Goal: Task Accomplishment & Management: Use online tool/utility

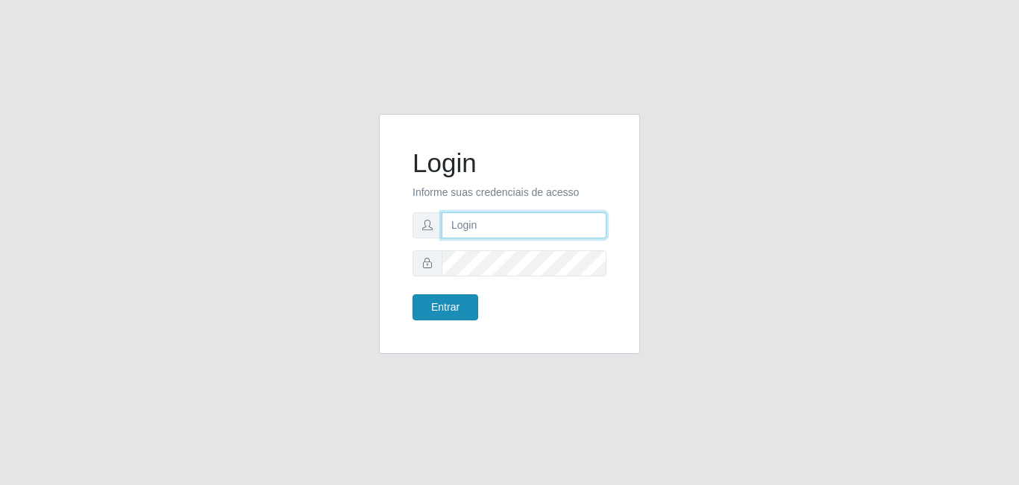
type input "[EMAIL_ADDRESS][DOMAIN_NAME]"
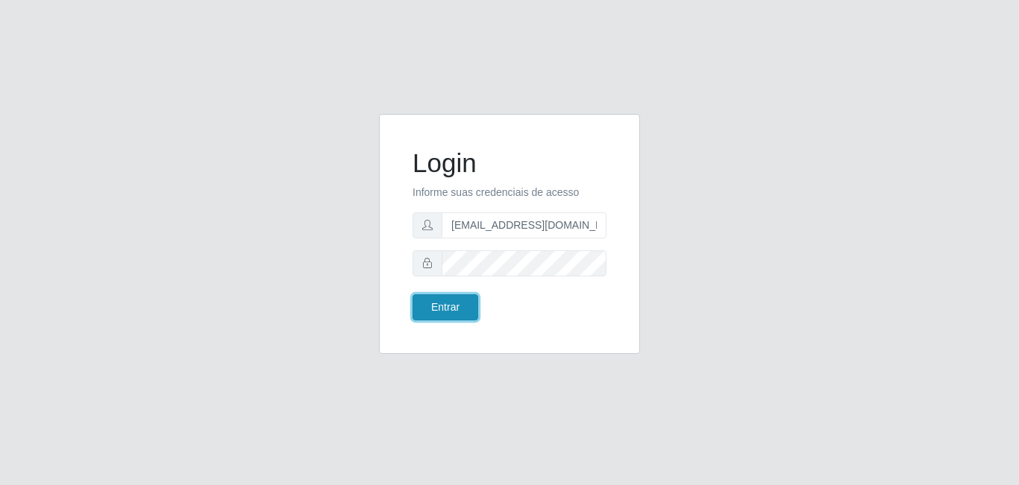
click at [447, 311] on button "Entrar" at bounding box center [445, 308] width 66 height 26
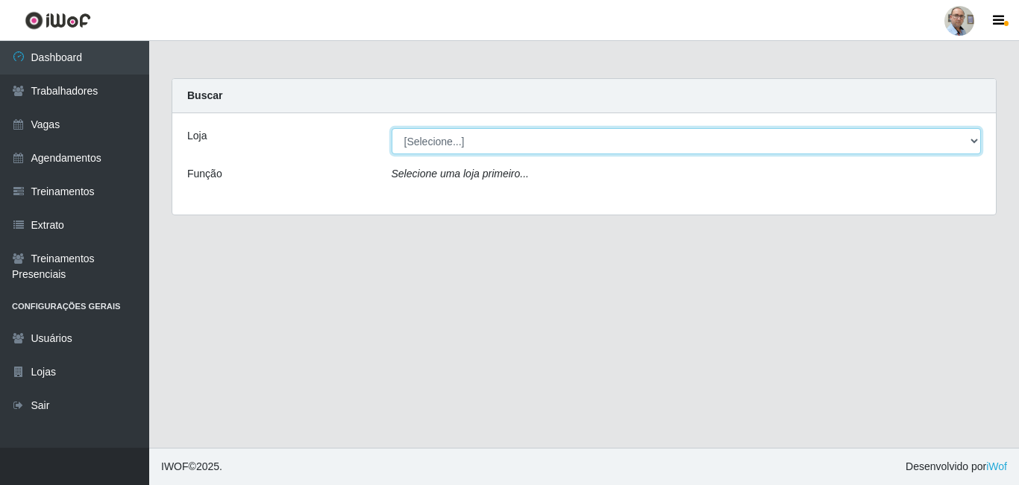
click at [970, 142] on select "[Selecione...] Mar Vermelho - Loja 04" at bounding box center [686, 141] width 590 height 26
select select "251"
click at [391, 128] on select "[Selecione...] Mar Vermelho - Loja 04" at bounding box center [686, 141] width 590 height 26
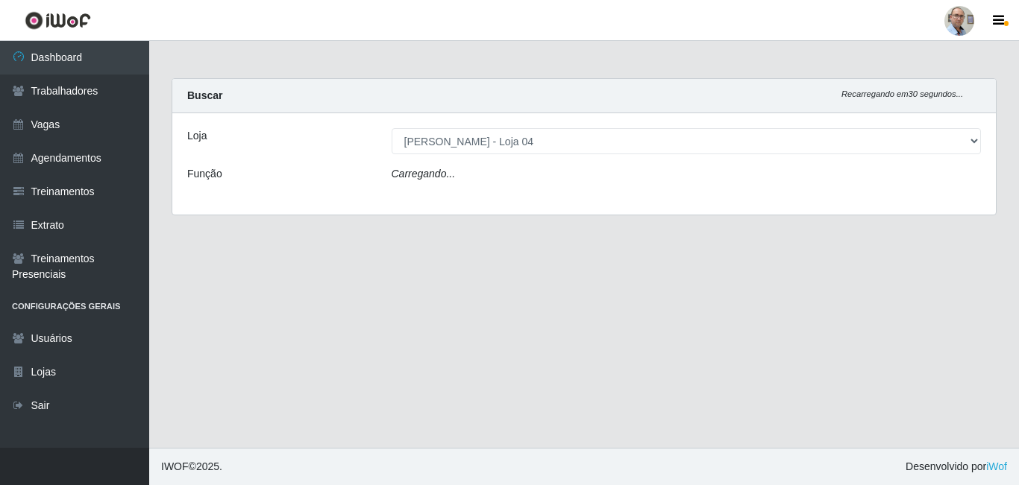
click at [492, 188] on div "Loja [Selecione...] Mar Vermelho - Loja 04 Função Carregando..." at bounding box center [583, 163] width 823 height 101
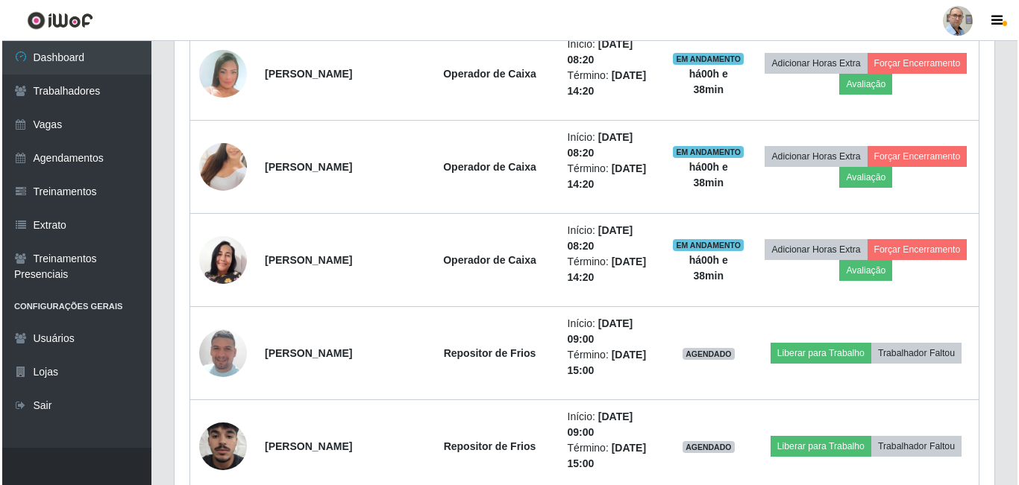
scroll to position [1640, 0]
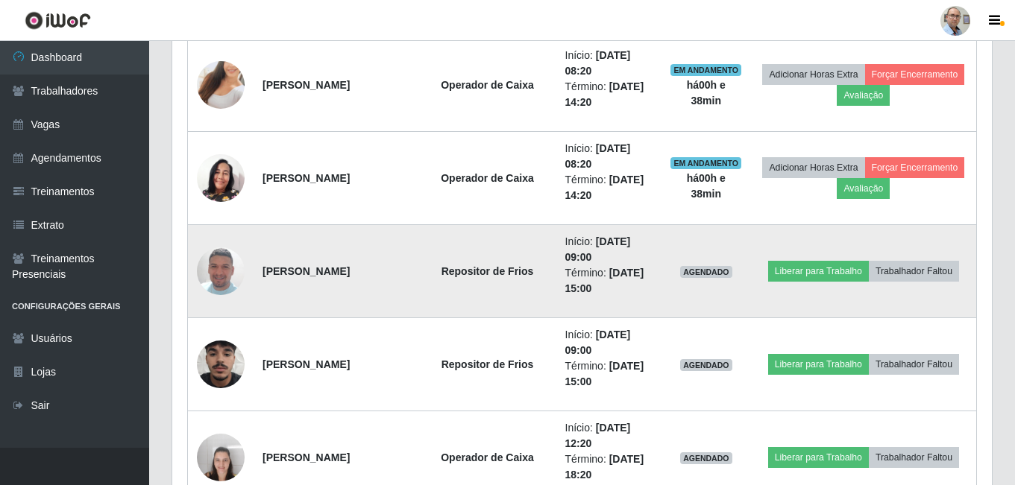
click at [231, 270] on img at bounding box center [221, 271] width 48 height 85
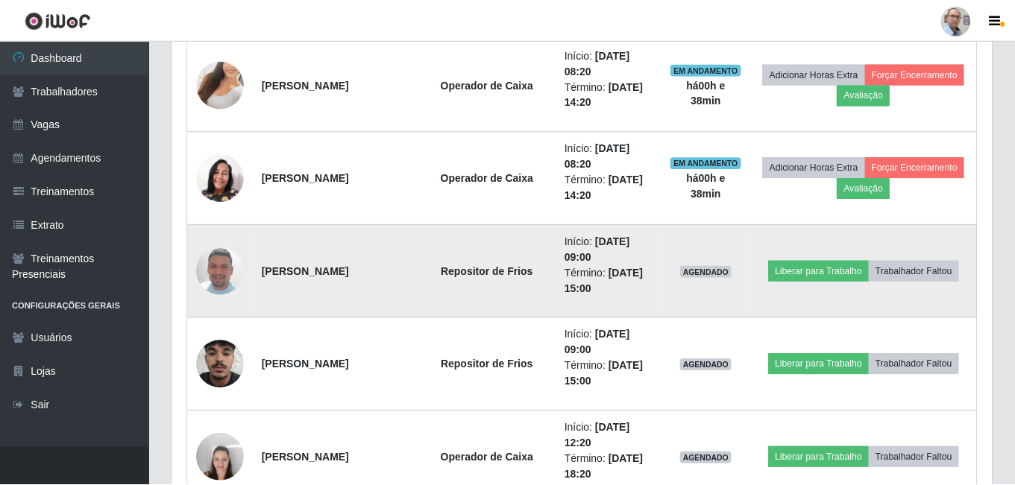
scroll to position [309, 812]
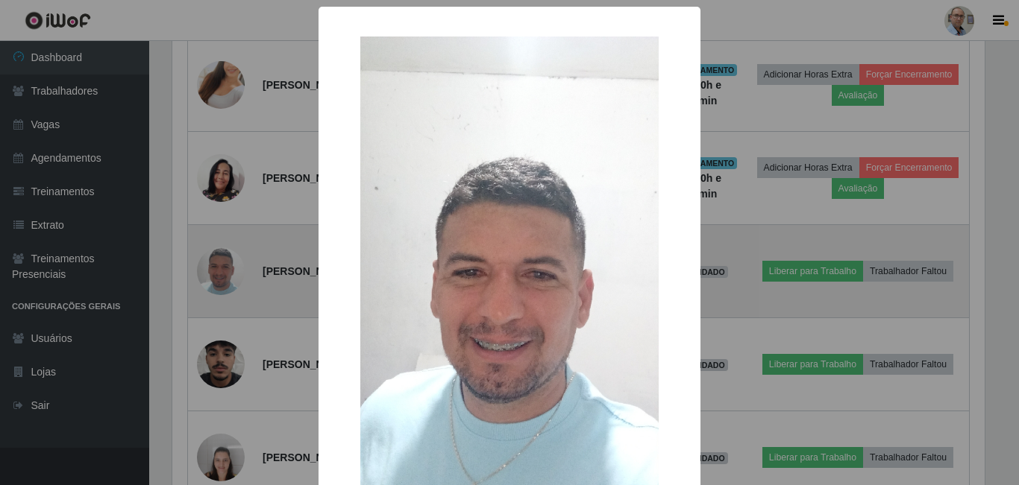
click at [231, 270] on div "× OK Cancel" at bounding box center [509, 242] width 1019 height 485
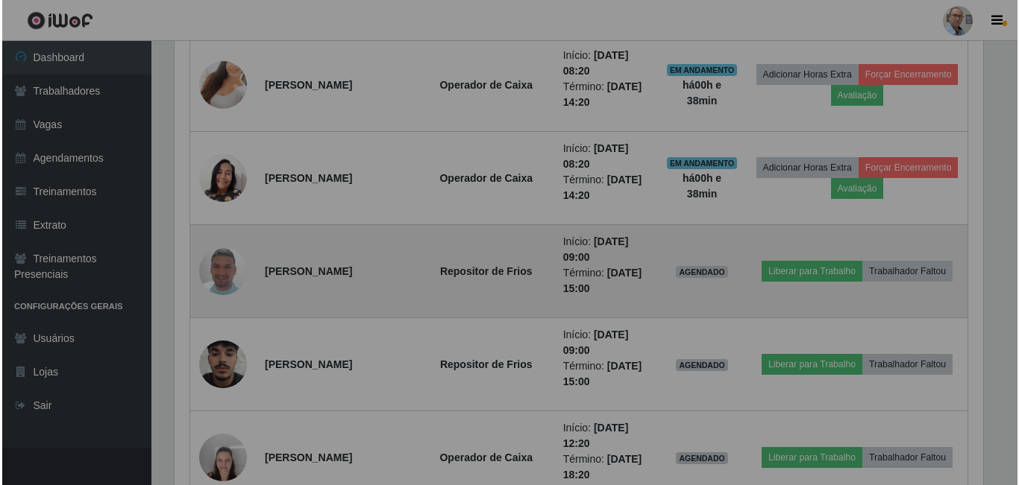
scroll to position [309, 819]
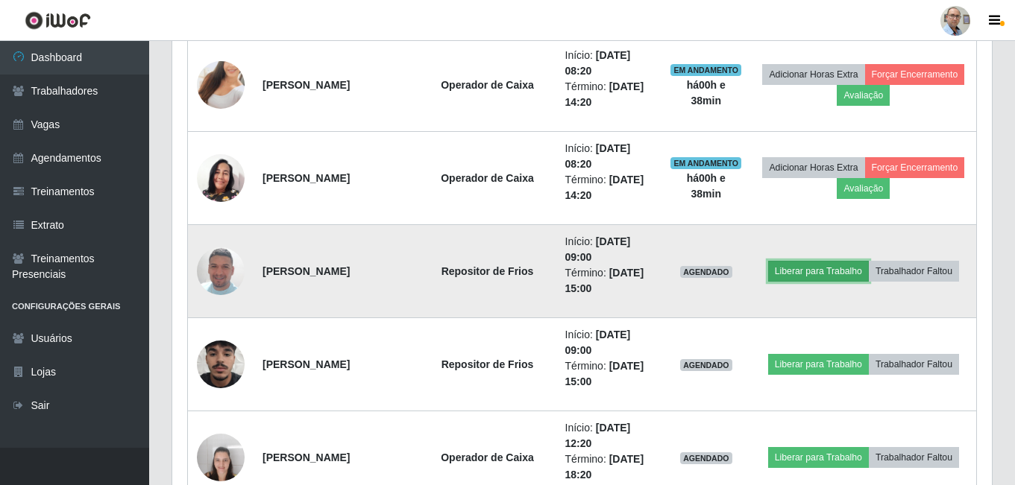
click at [813, 268] on button "Liberar para Trabalho" at bounding box center [818, 271] width 101 height 21
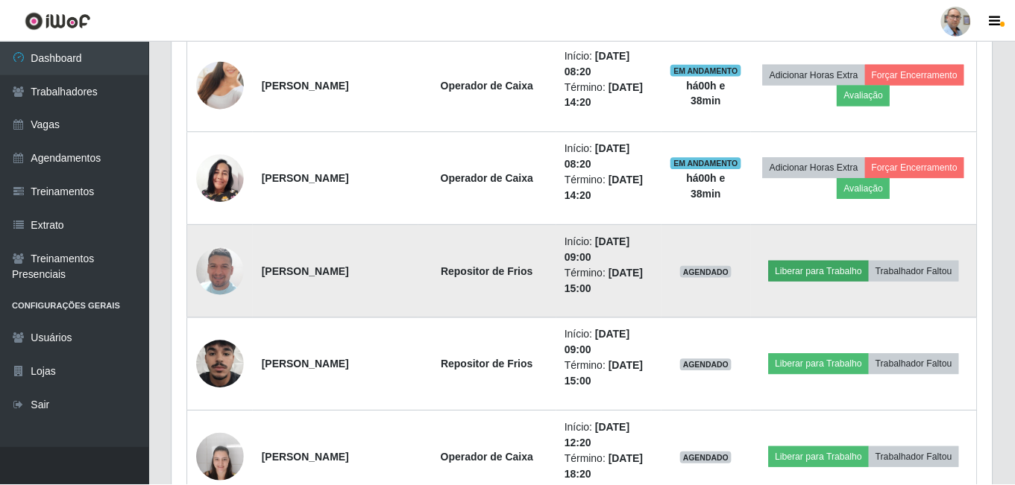
scroll to position [309, 812]
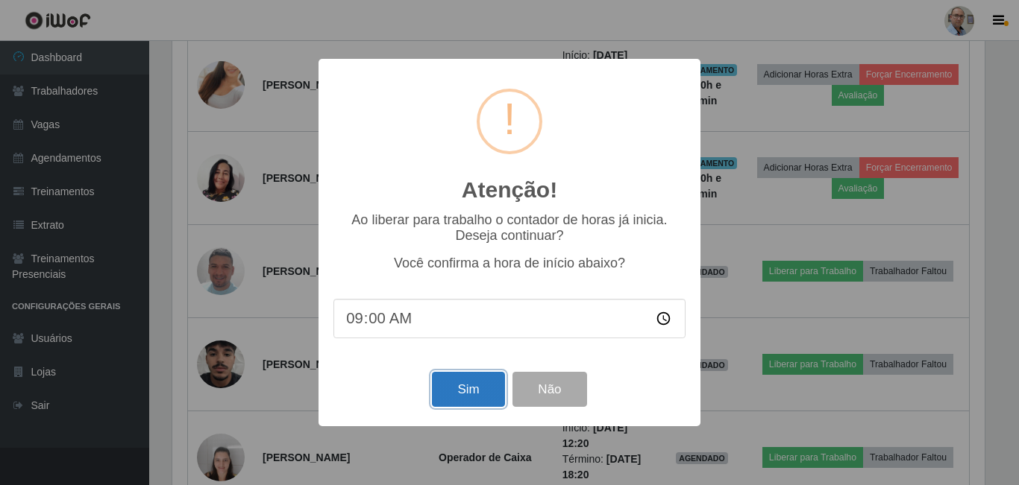
click at [487, 395] on button "Sim" at bounding box center [468, 389] width 72 height 35
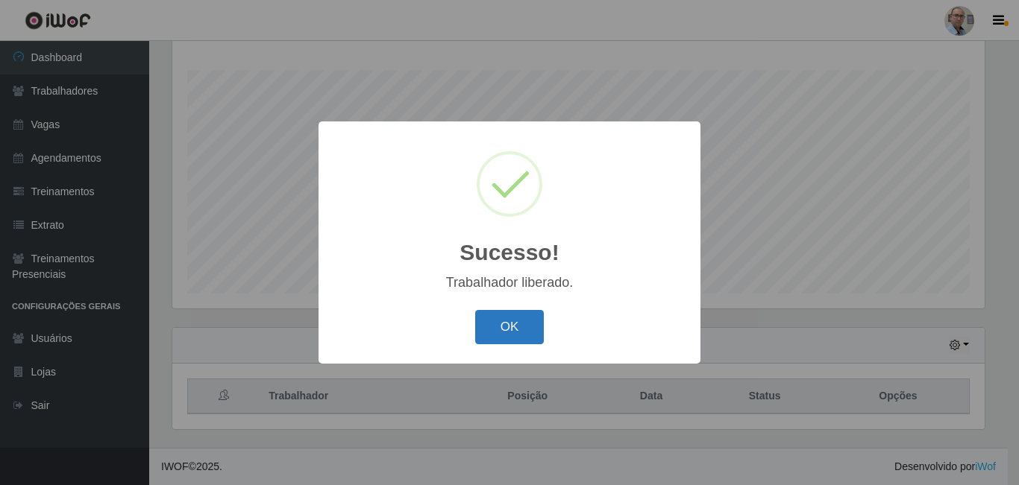
click at [512, 321] on button "OK" at bounding box center [509, 327] width 69 height 35
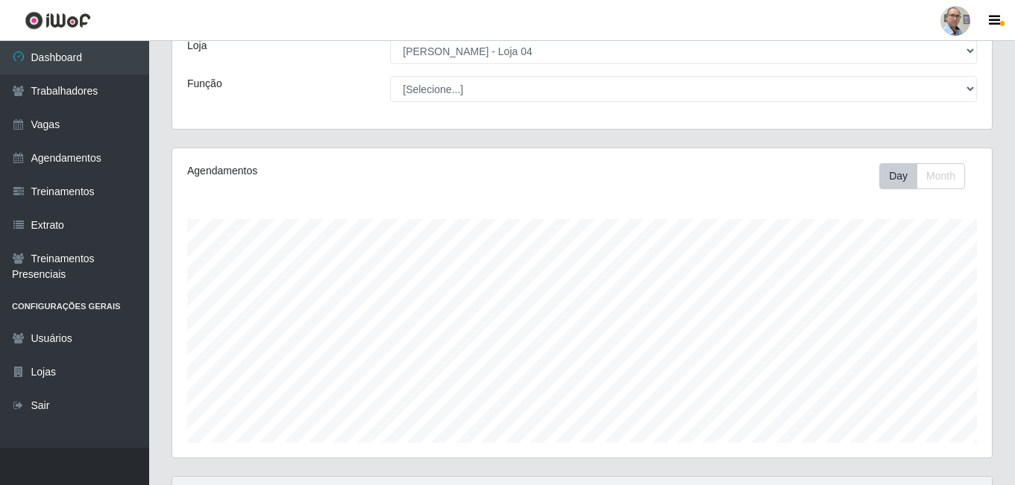
scroll to position [0, 0]
